Goal: Information Seeking & Learning: Find specific fact

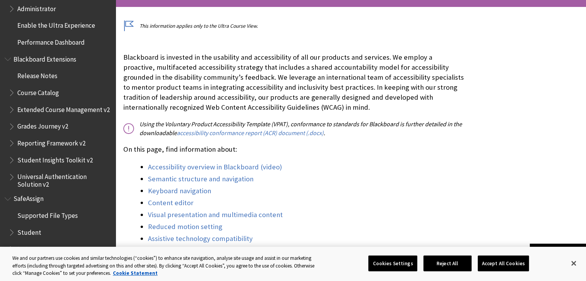
scroll to position [823, 0]
drag, startPoint x: 570, startPoint y: 260, endPoint x: 562, endPoint y: 262, distance: 7.6
click at [570, 261] on button "Close" at bounding box center [573, 263] width 17 height 17
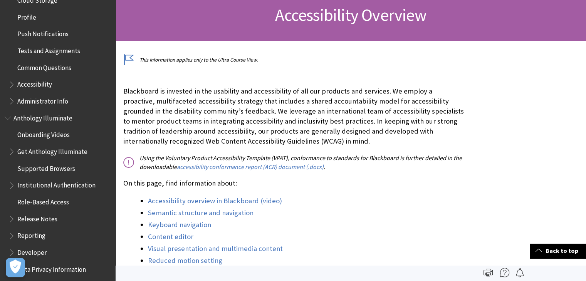
scroll to position [385, 0]
click at [12, 84] on span "Book outline for Blackboard App Help" at bounding box center [12, 82] width 8 height 10
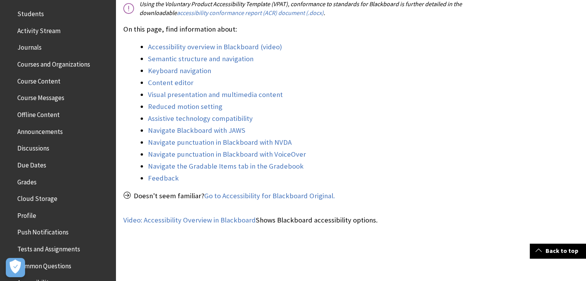
scroll to position [0, 0]
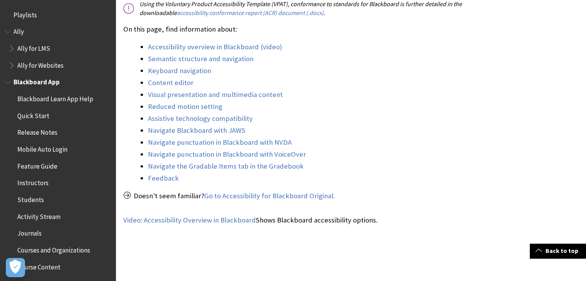
click at [8, 33] on span "Book outline for Anthology Ally Help" at bounding box center [9, 30] width 8 height 10
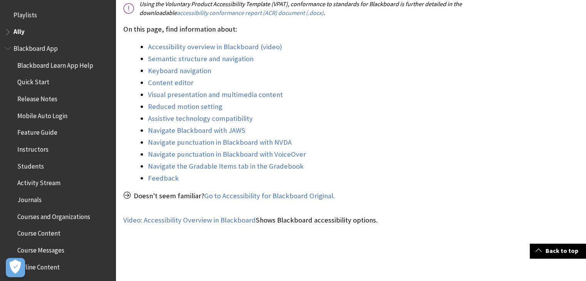
click at [8, 33] on span "Book outline for Anthology Ally Help" at bounding box center [9, 30] width 8 height 10
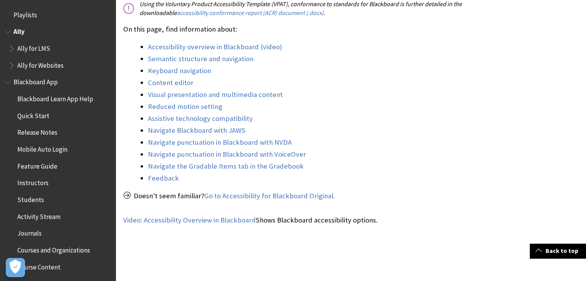
click at [8, 33] on span "Book outline for Anthology Ally Help" at bounding box center [9, 30] width 8 height 10
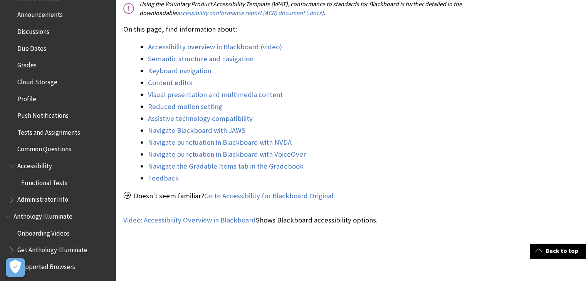
scroll to position [269, 0]
click at [25, 82] on span "Cloud Storage" at bounding box center [37, 80] width 40 height 10
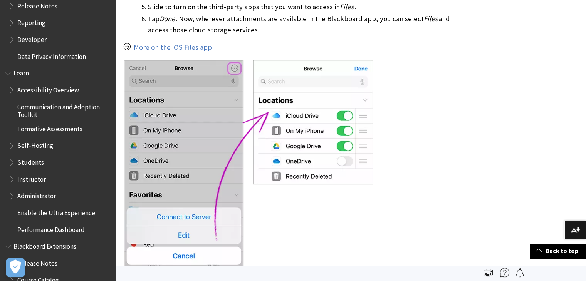
scroll to position [597, 0]
click at [19, 162] on span "Students" at bounding box center [30, 161] width 27 height 10
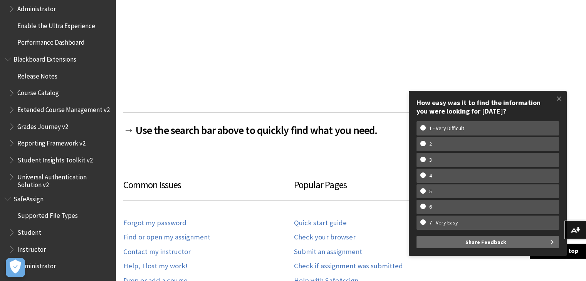
scroll to position [308, 0]
click at [35, 231] on span "Student" at bounding box center [29, 231] width 24 height 10
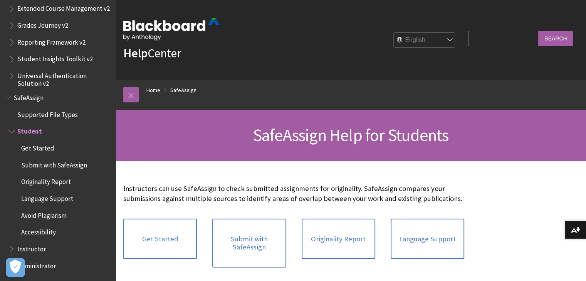
click at [497, 37] on input "Search Query" at bounding box center [503, 38] width 70 height 15
type input "dark mode"
click at [550, 37] on input "Search" at bounding box center [555, 38] width 35 height 15
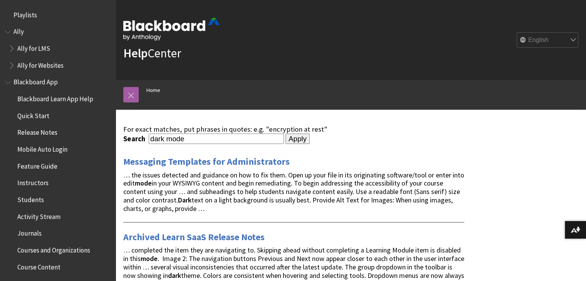
click at [183, 137] on input "dark mode" at bounding box center [216, 139] width 135 height 10
click at [149, 137] on input "dark mode"" at bounding box center [216, 139] width 135 height 10
type input ""dark mode""
click at [297, 139] on input "Apply" at bounding box center [297, 139] width 24 height 11
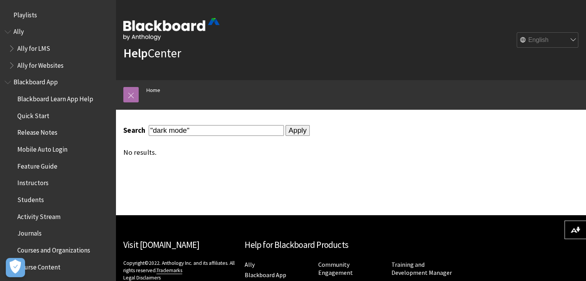
click at [132, 96] on link at bounding box center [130, 94] width 15 height 15
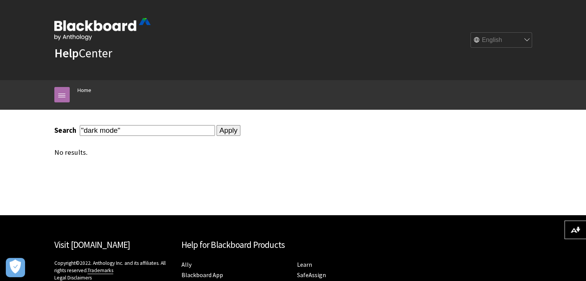
click at [68, 95] on link at bounding box center [61, 94] width 15 height 15
